Goal: Navigation & Orientation: Find specific page/section

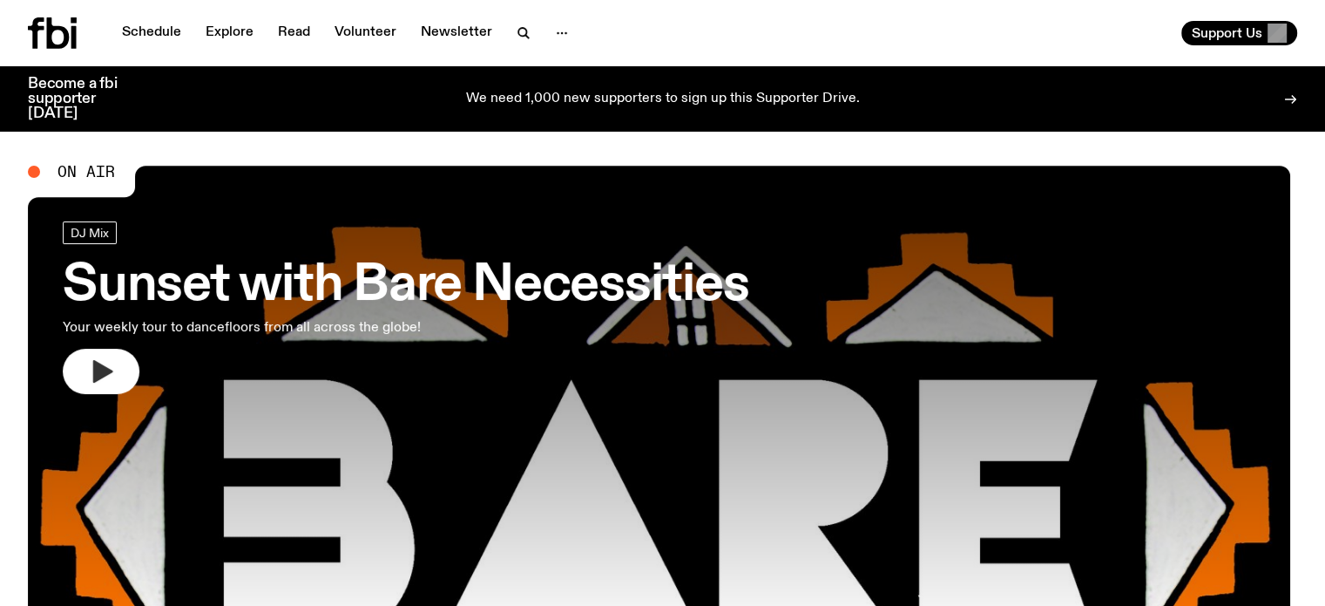
click at [126, 379] on button "button" at bounding box center [101, 371] width 77 height 45
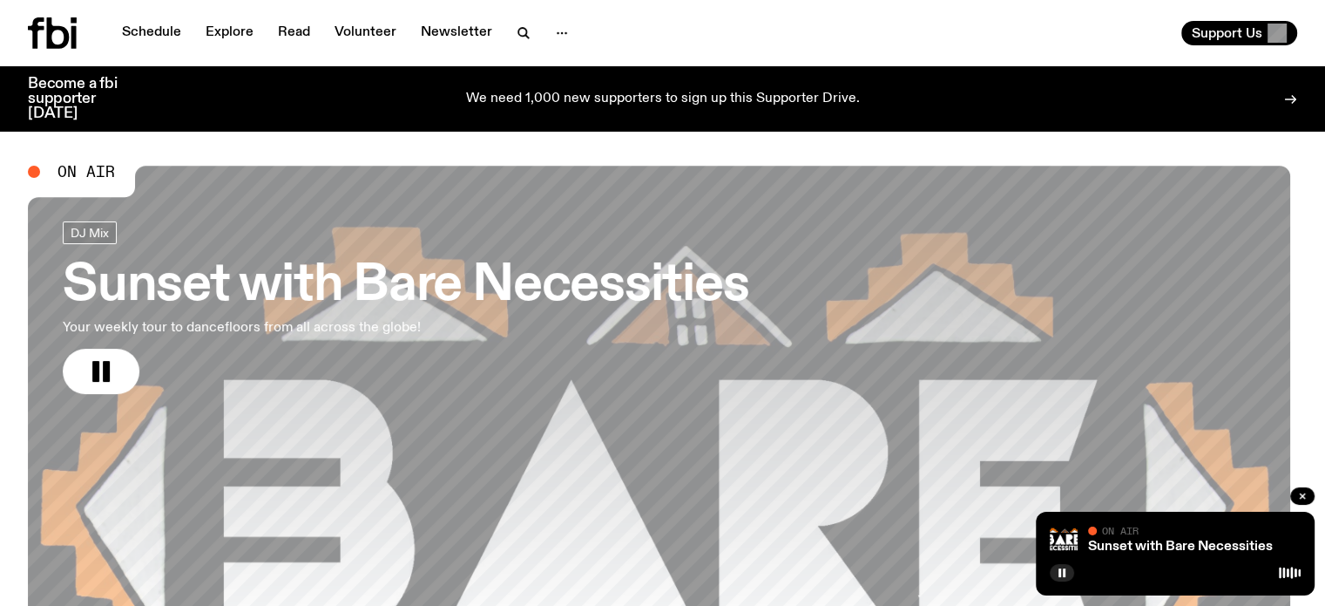
click at [785, 34] on div "Support Us" at bounding box center [984, 33] width 628 height 24
click at [1057, 571] on icon "button" at bounding box center [1062, 572] width 10 height 10
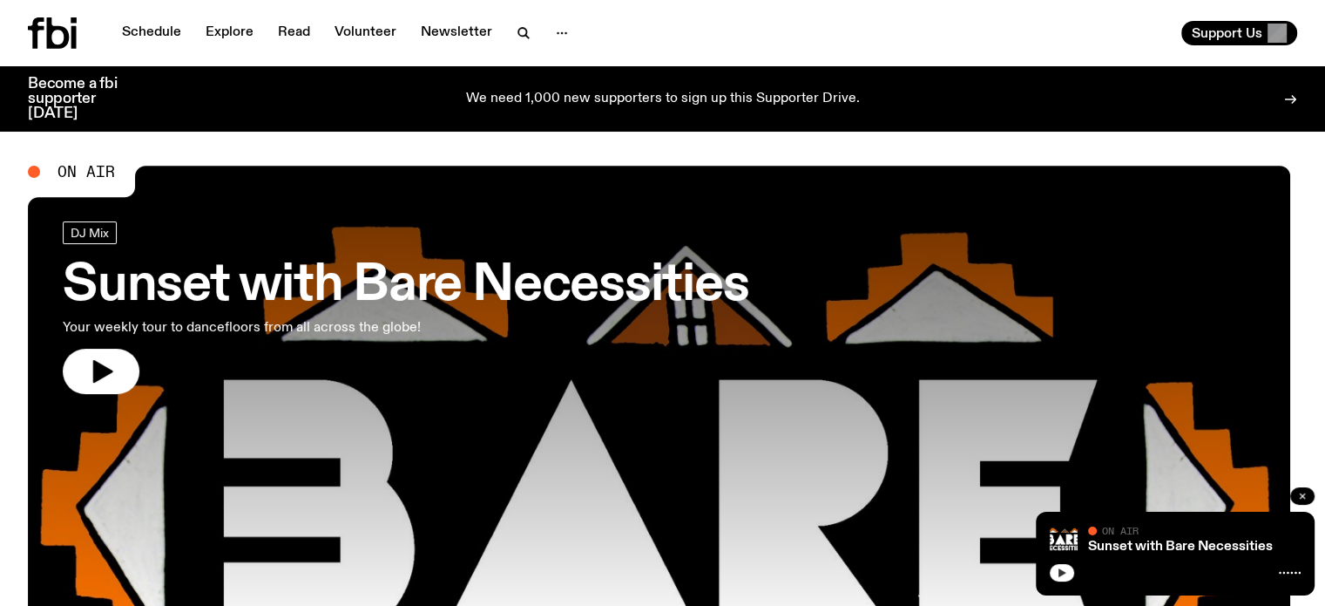
click at [1301, 487] on button "button" at bounding box center [1303, 495] width 24 height 17
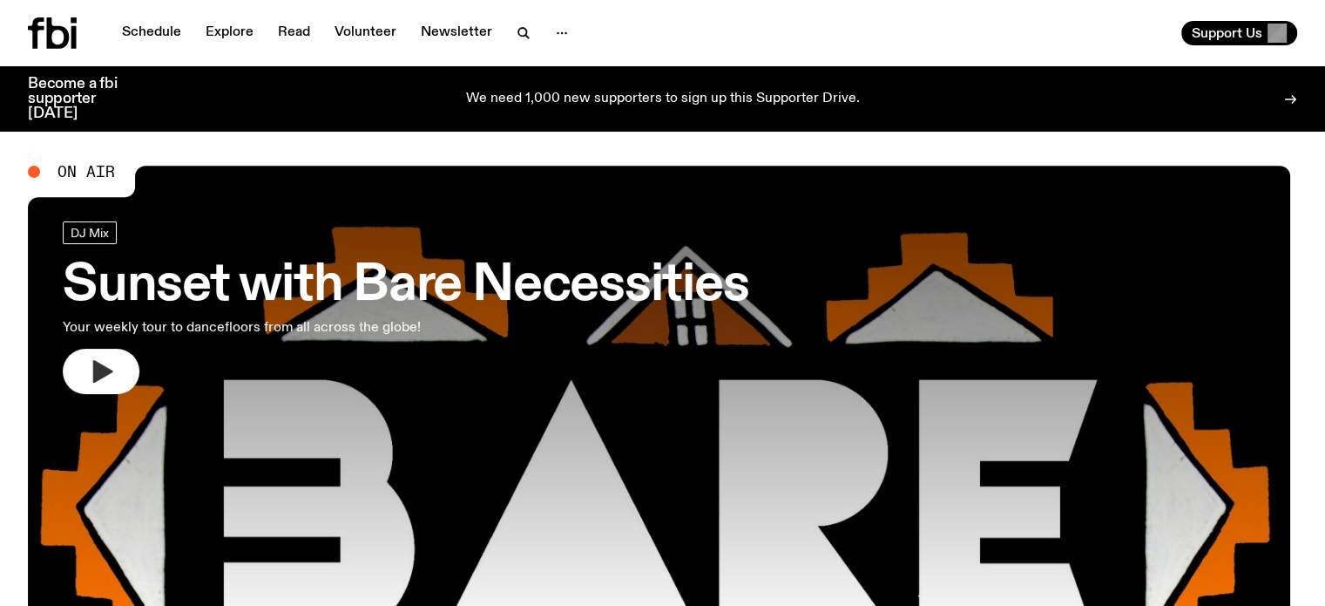
click at [110, 376] on icon "button" at bounding box center [101, 371] width 28 height 28
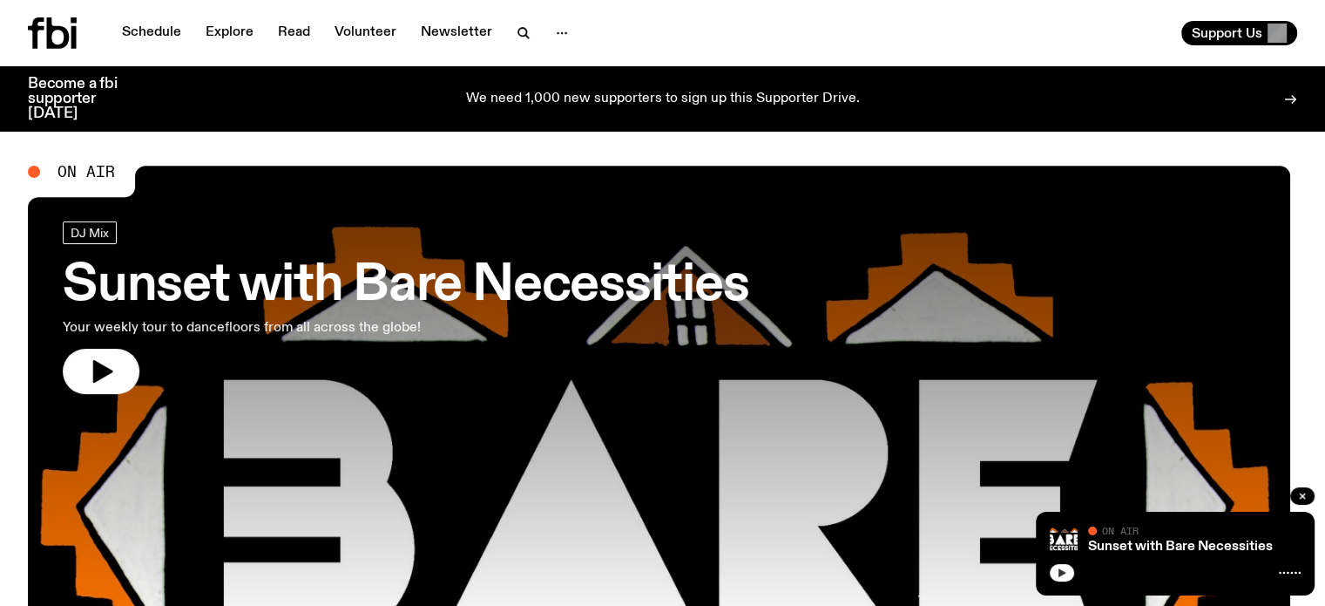
click at [1057, 574] on icon "button" at bounding box center [1062, 572] width 10 height 10
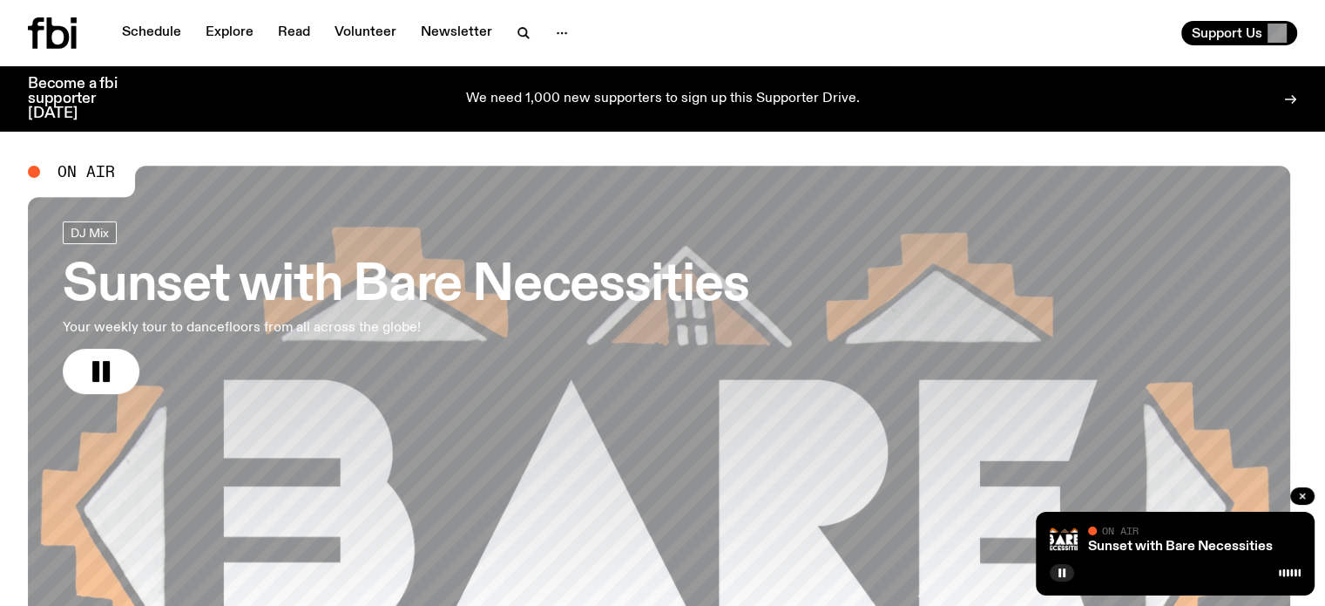
click at [1015, 13] on div "Schedule Explore Read Volunteer Newsletter Support Us" at bounding box center [662, 33] width 1325 height 66
